Goal: Task Accomplishment & Management: Complete application form

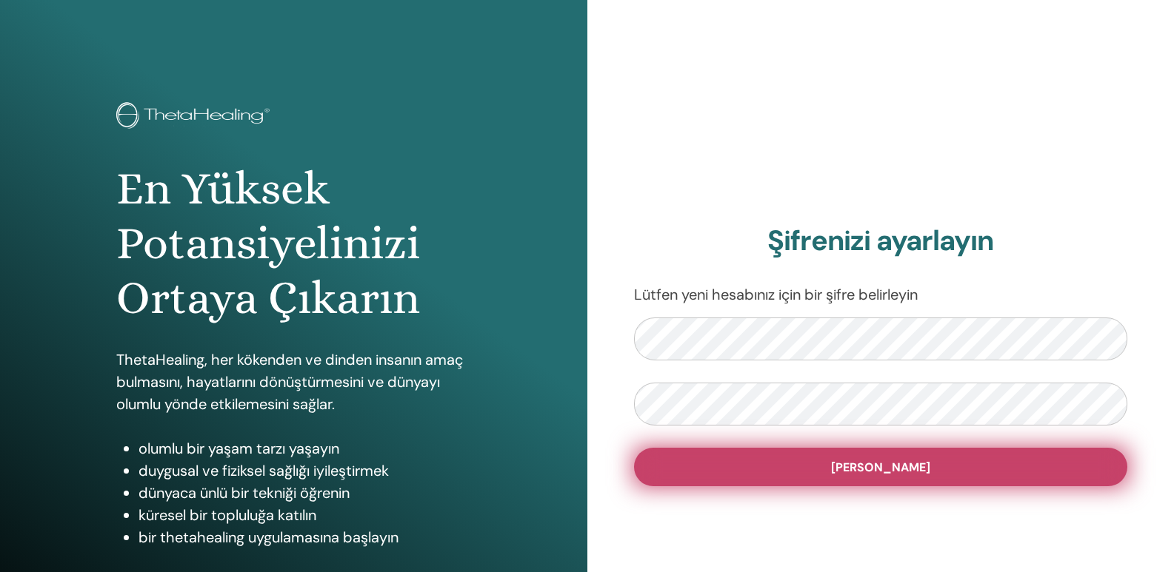
click at [897, 464] on font "[PERSON_NAME]" at bounding box center [880, 468] width 99 height 16
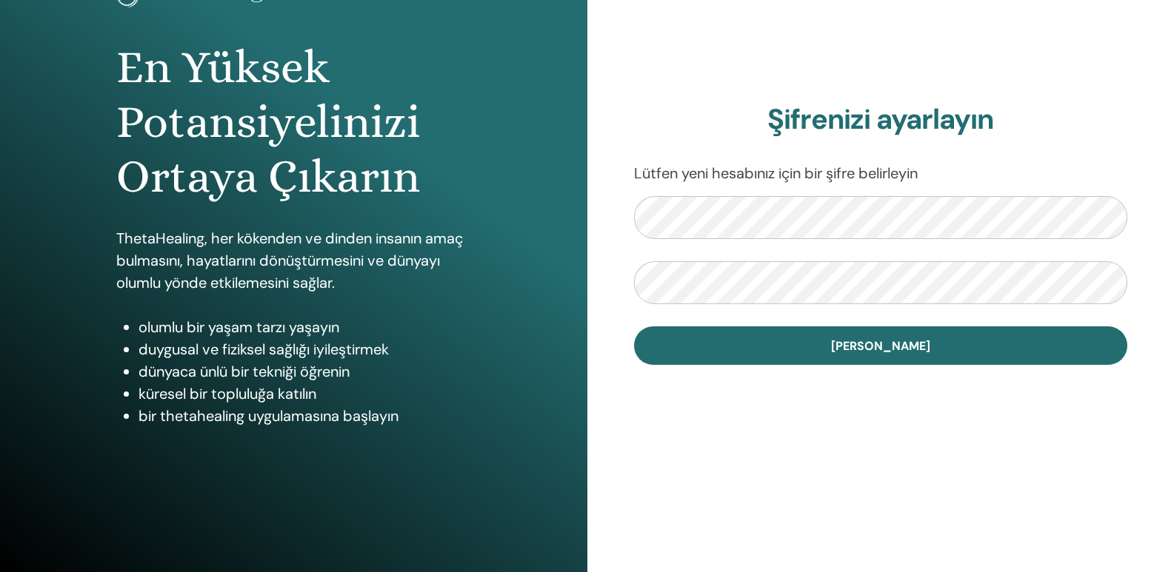
scroll to position [138, 0]
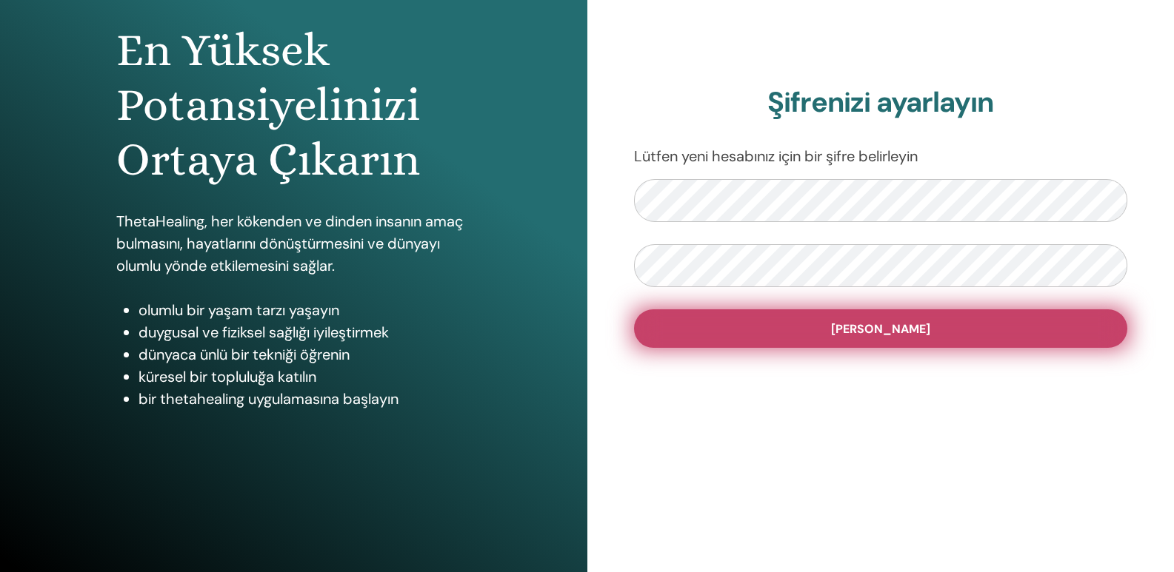
click at [896, 328] on font "[PERSON_NAME]" at bounding box center [880, 329] width 99 height 16
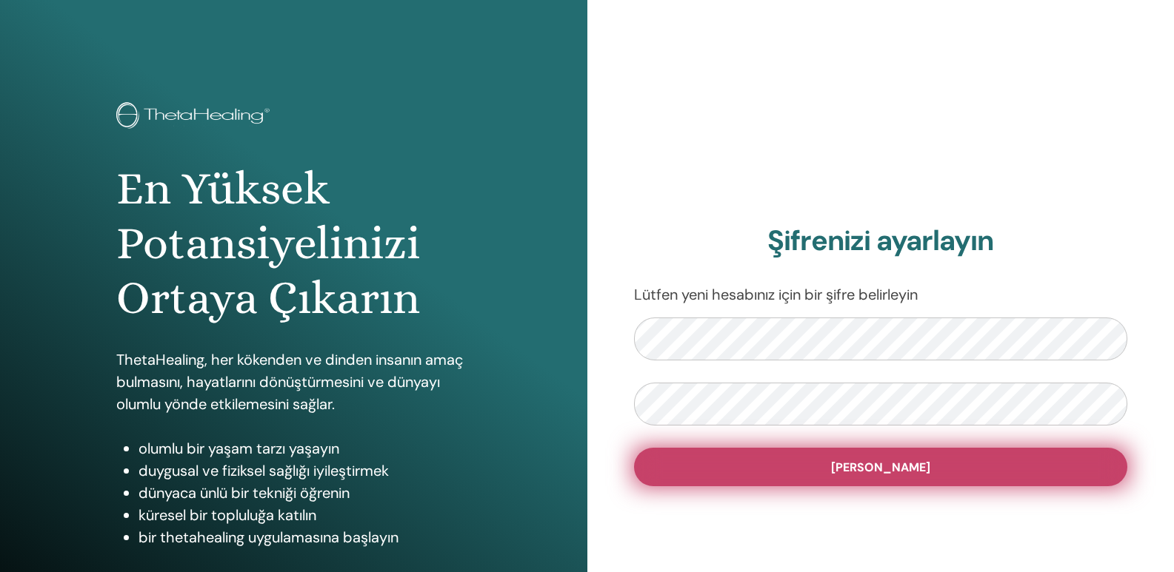
click at [900, 468] on font "[PERSON_NAME]" at bounding box center [880, 468] width 99 height 16
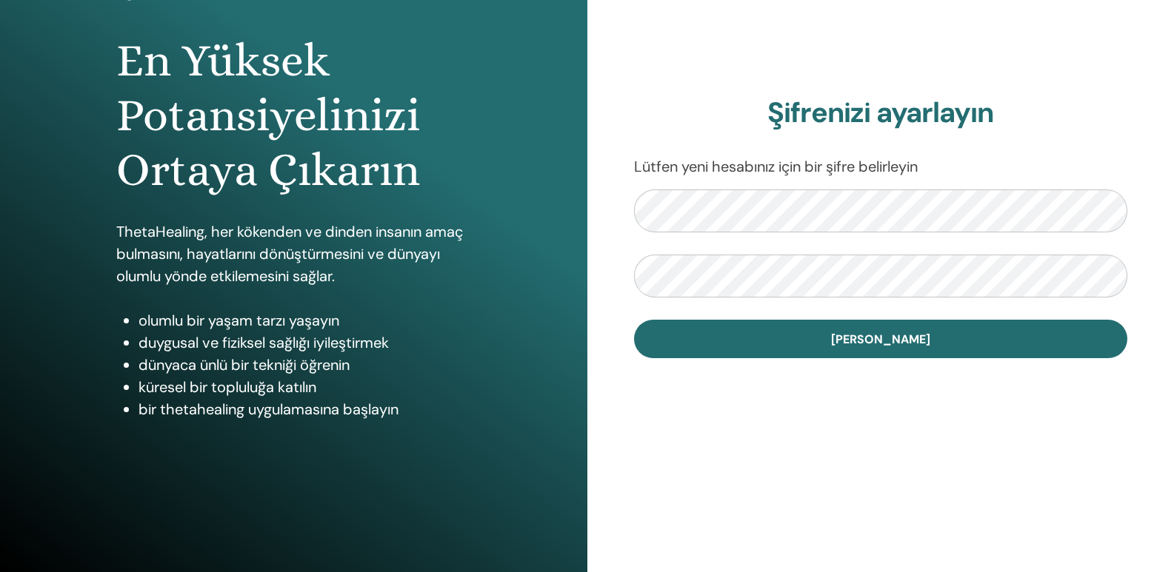
scroll to position [138, 0]
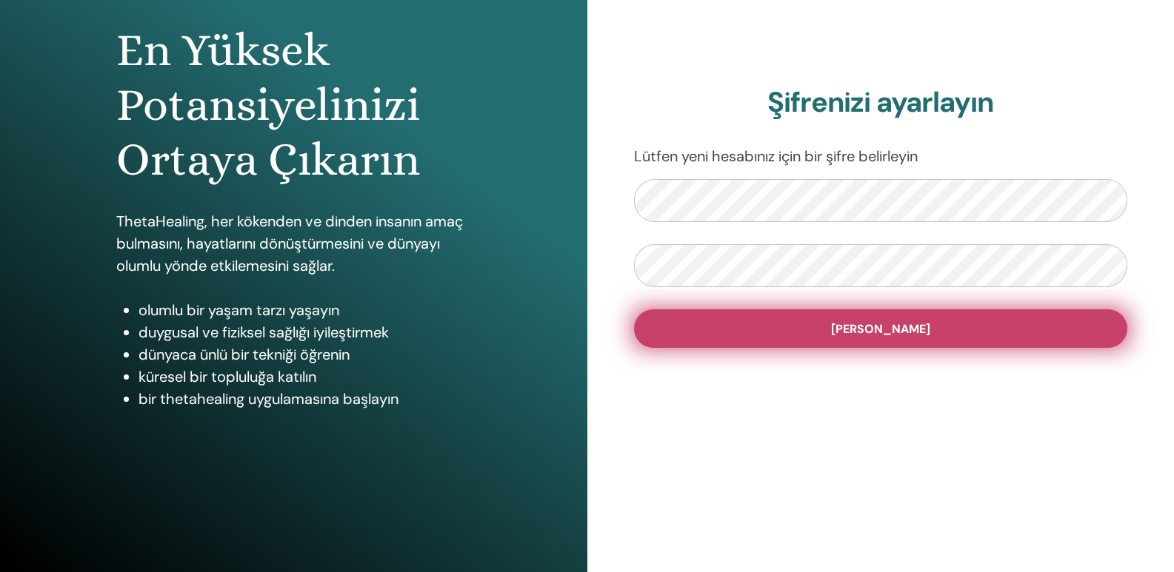
click at [888, 328] on font "[PERSON_NAME]" at bounding box center [880, 329] width 99 height 16
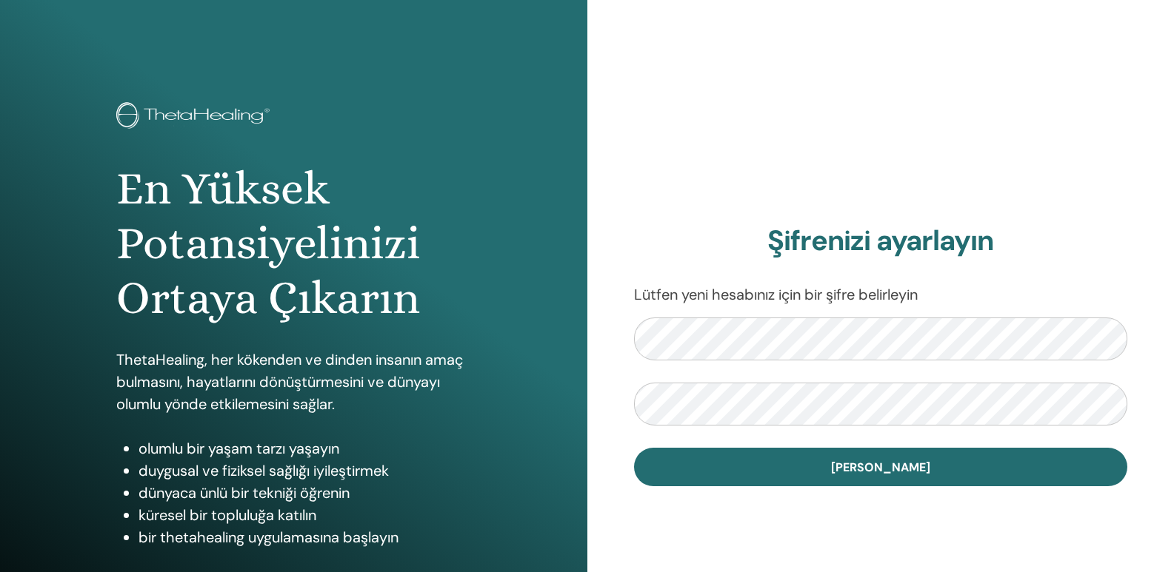
scroll to position [138, 0]
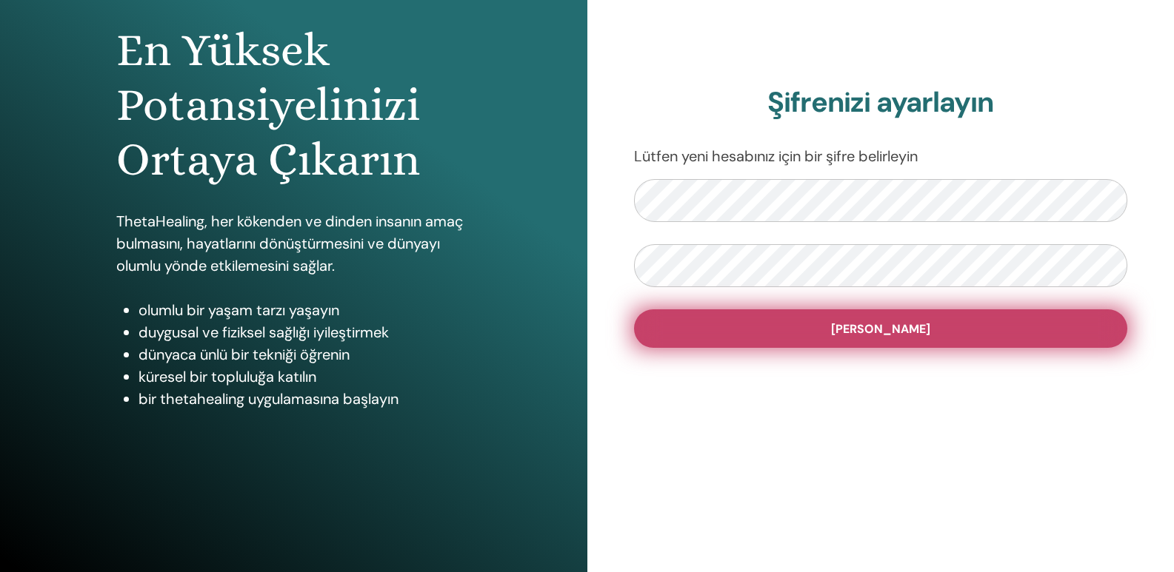
click at [894, 324] on font "[PERSON_NAME]" at bounding box center [880, 329] width 99 height 16
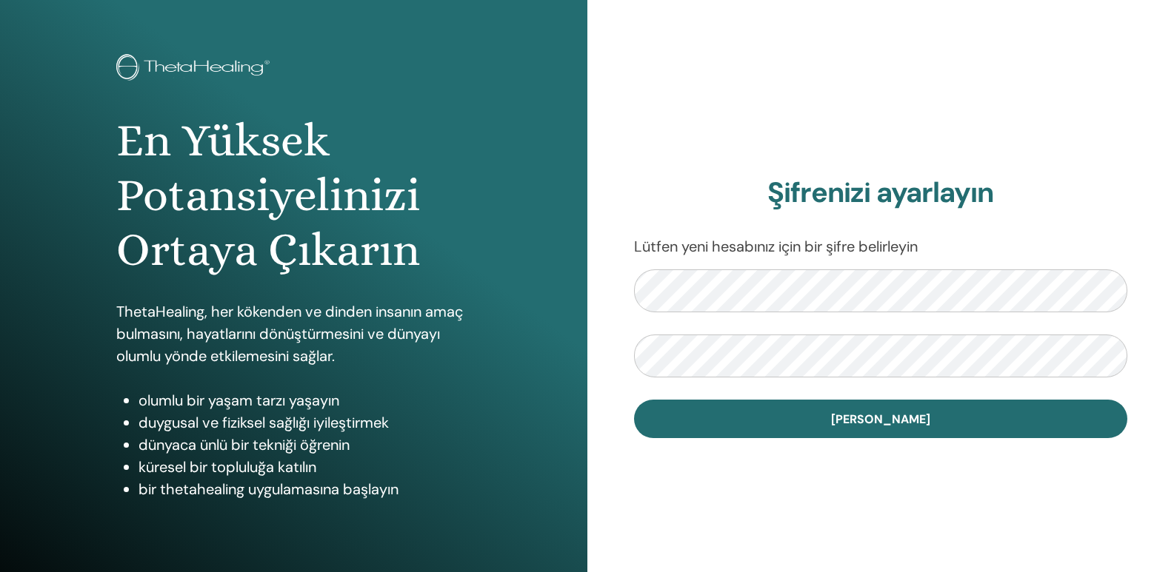
scroll to position [74, 0]
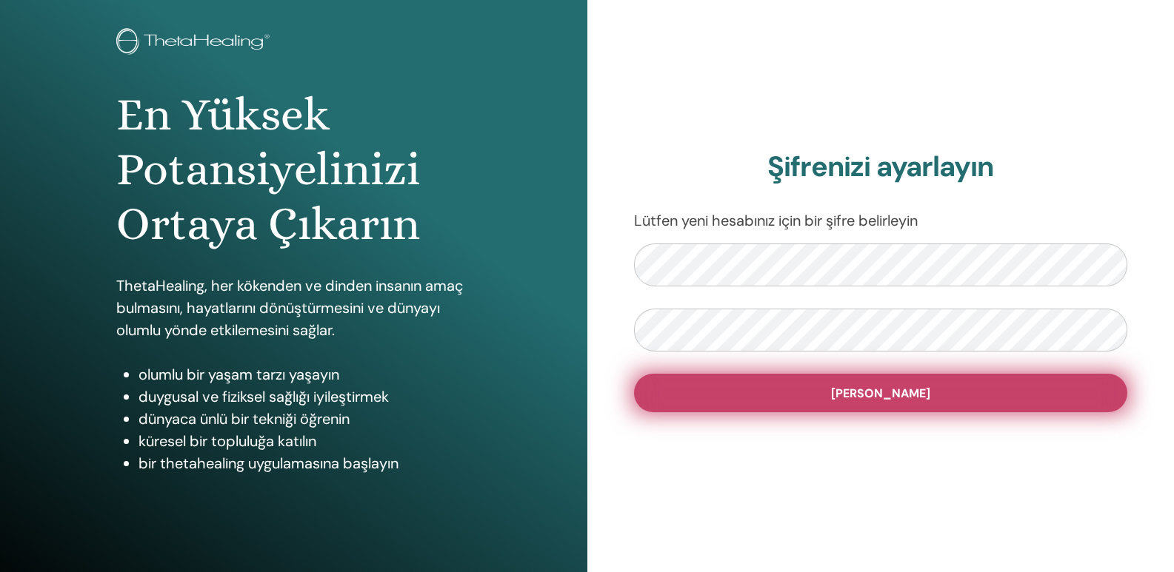
click at [902, 396] on font "[PERSON_NAME]" at bounding box center [880, 394] width 99 height 16
